Goal: Navigation & Orientation: Find specific page/section

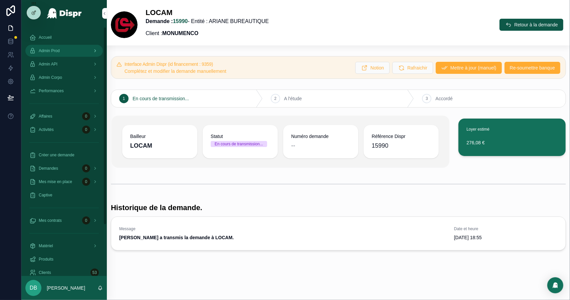
click at [65, 51] on div "Admin Prod" at bounding box center [63, 50] width 69 height 11
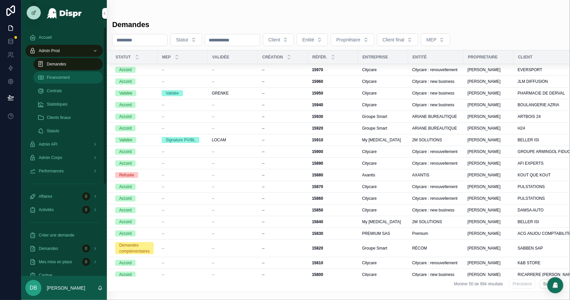
click at [69, 78] on span "Financement" at bounding box center [58, 77] width 23 height 5
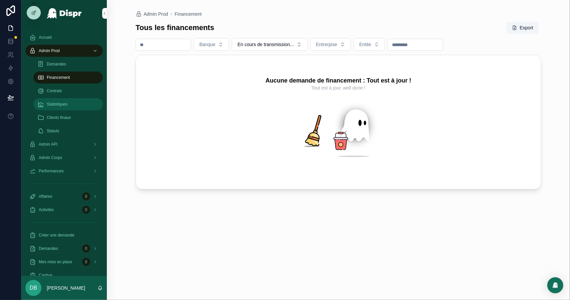
click at [67, 106] on span "Statistiques" at bounding box center [57, 103] width 21 height 5
